Goal: Find contact information: Find contact information

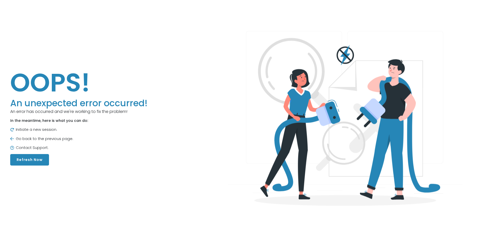
click at [32, 159] on button "Refresh Now" at bounding box center [29, 159] width 39 height 11
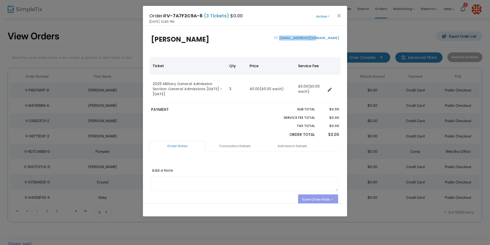
drag, startPoint x: 339, startPoint y: 38, endPoint x: 302, endPoint y: 38, distance: 36.5
click at [302, 38] on div "Paul Astles pjastles@gmail.com" at bounding box center [245, 45] width 197 height 20
copy link "pjastles@gmail.com"
click at [339, 16] on button "Close" at bounding box center [339, 15] width 7 height 7
